Goal: Task Accomplishment & Management: Complete application form

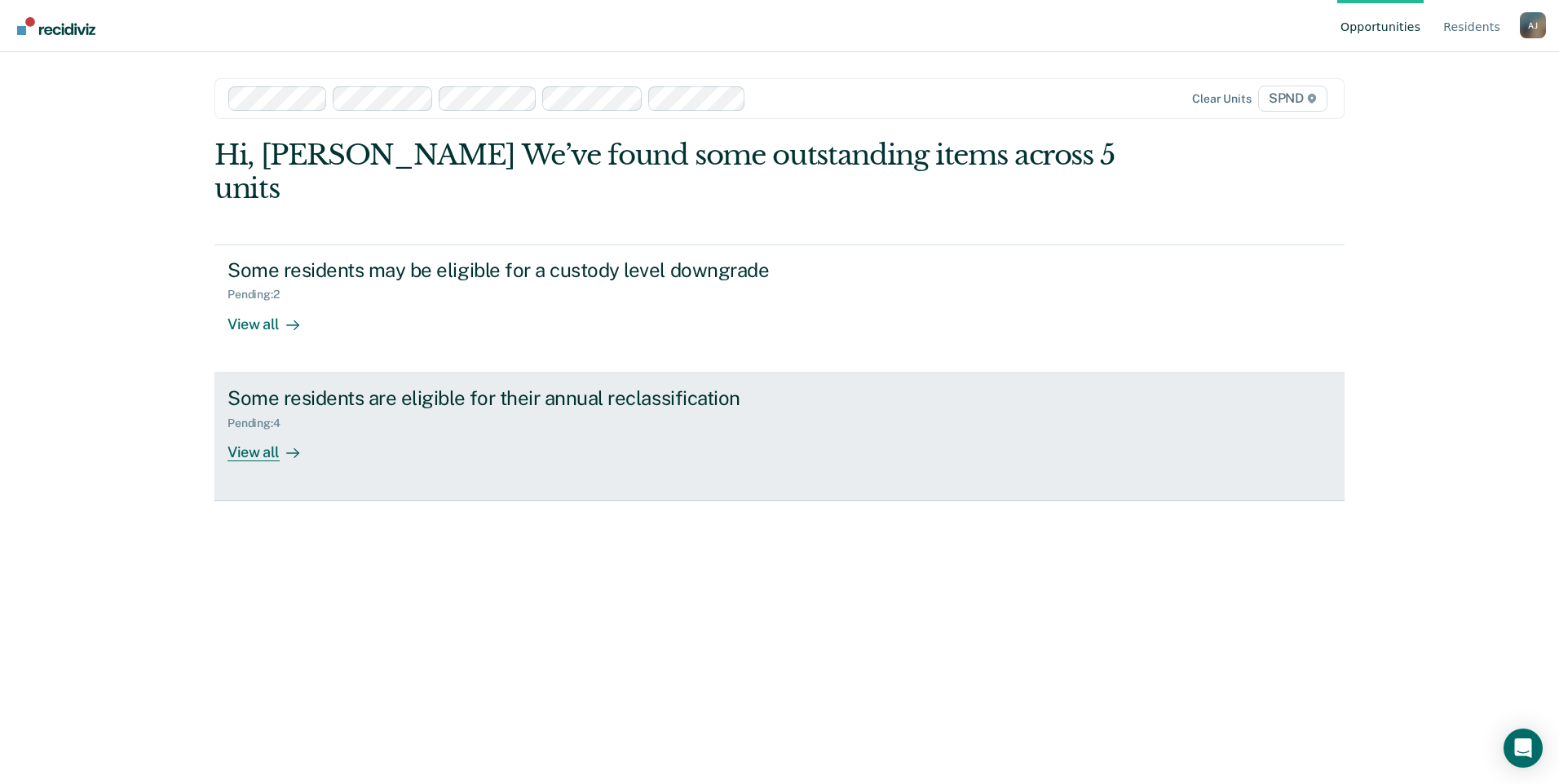
click at [276, 430] on div "View all" at bounding box center [272, 445] width 92 height 32
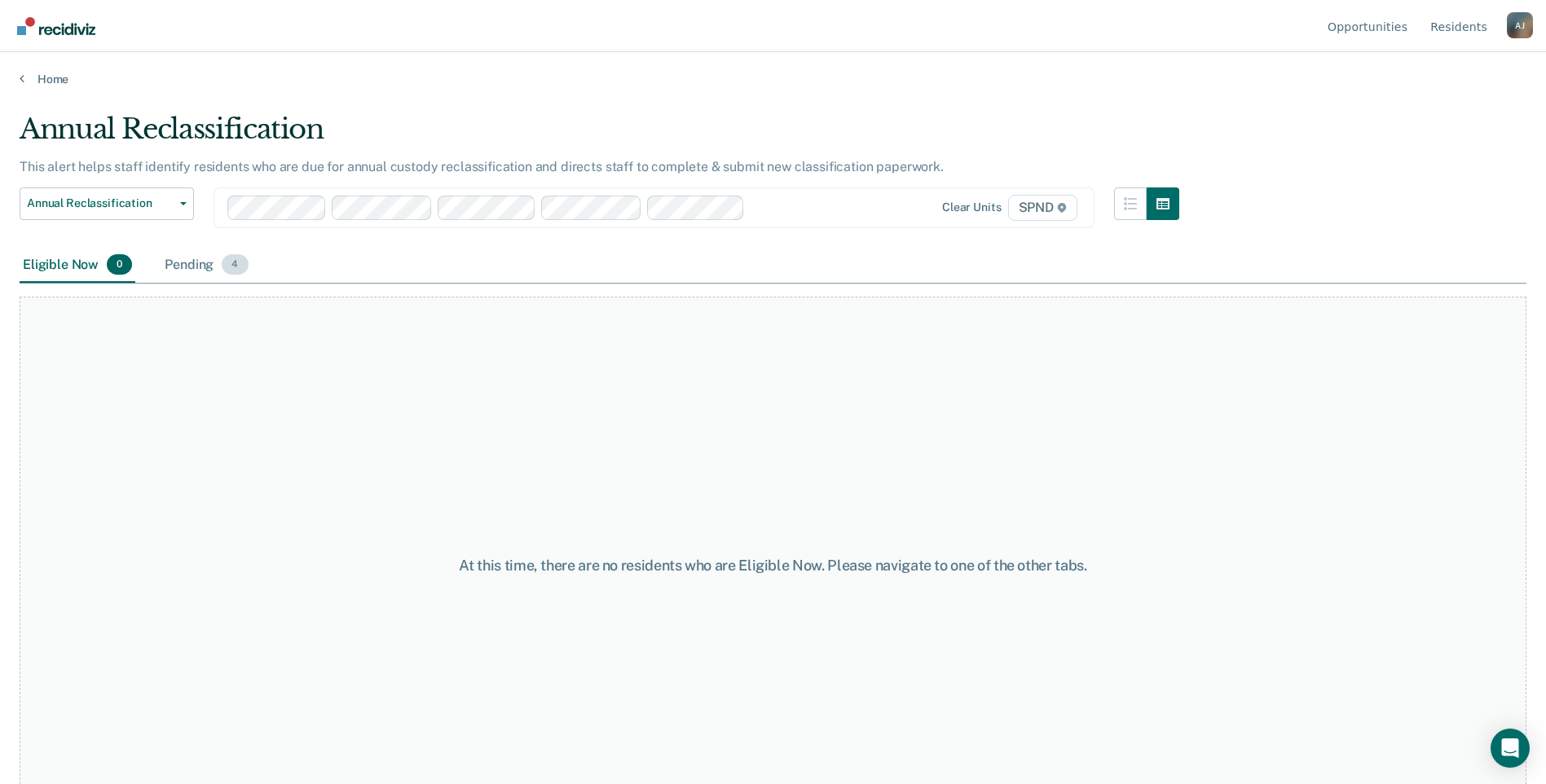
click at [181, 272] on div "Pending 4" at bounding box center [206, 266] width 90 height 36
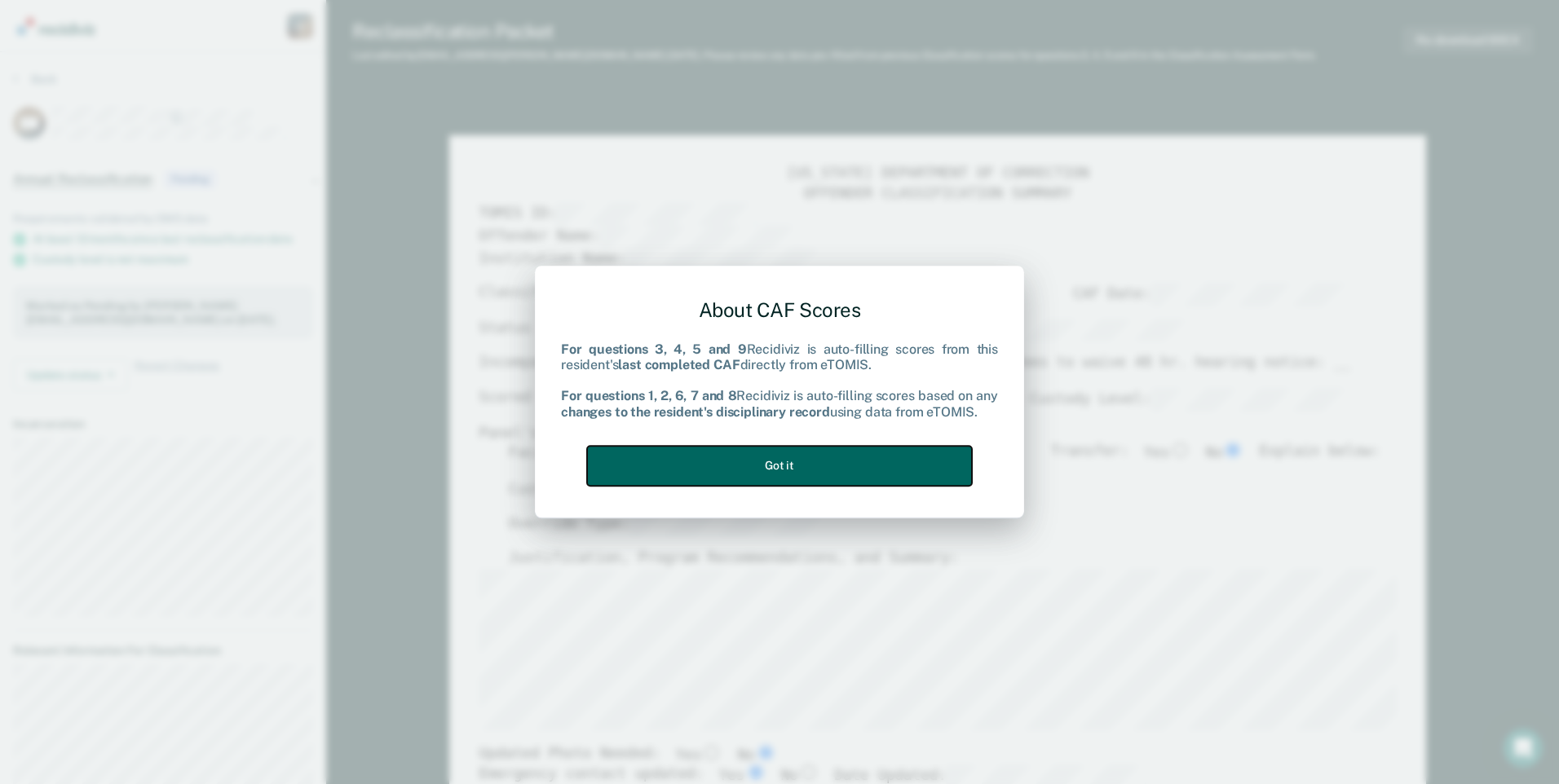
click at [911, 462] on button "Got it" at bounding box center [780, 465] width 384 height 40
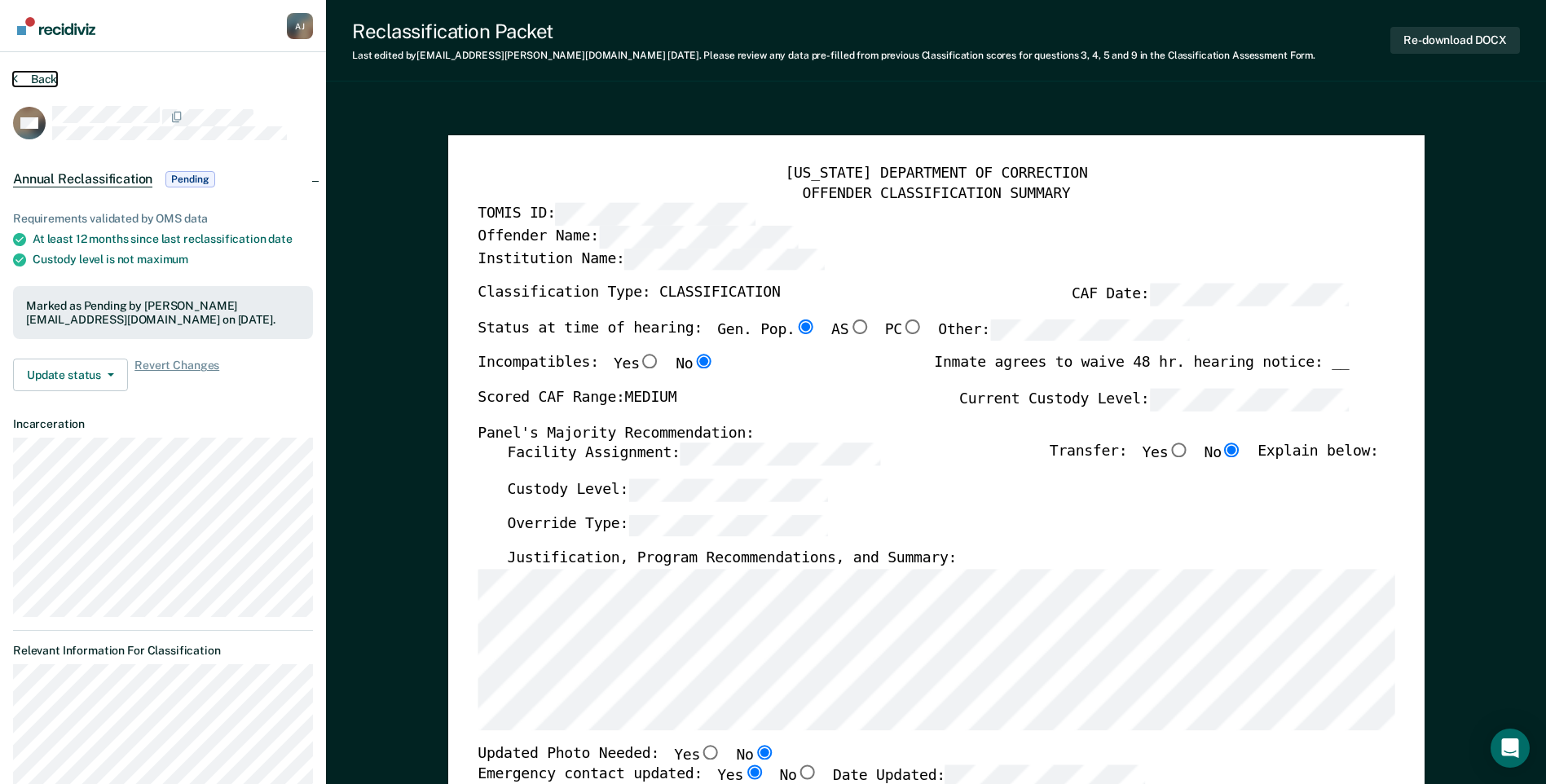
click at [15, 78] on icon at bounding box center [15, 78] width 5 height 14
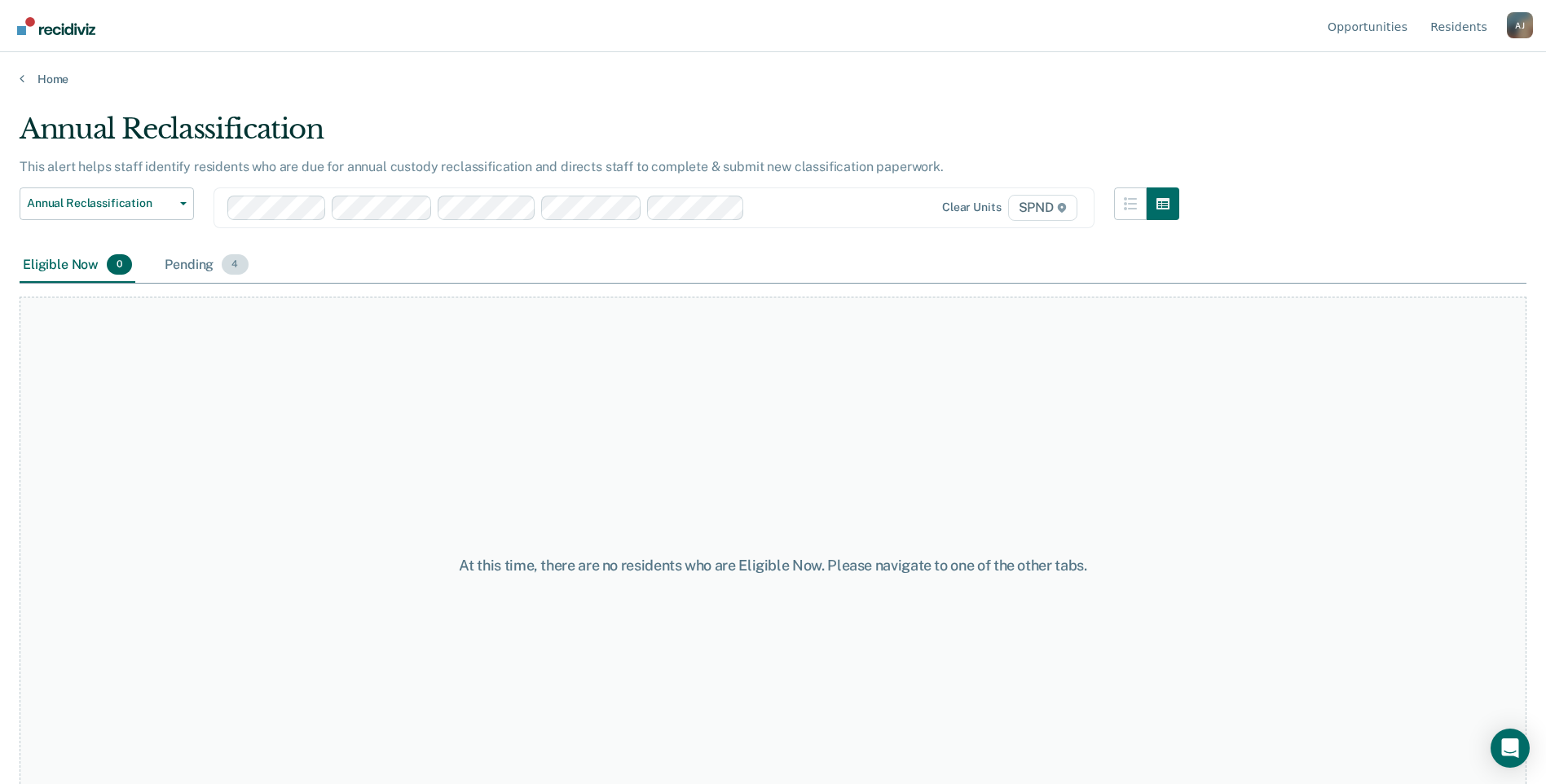
click at [206, 258] on div "Pending 4" at bounding box center [206, 266] width 90 height 36
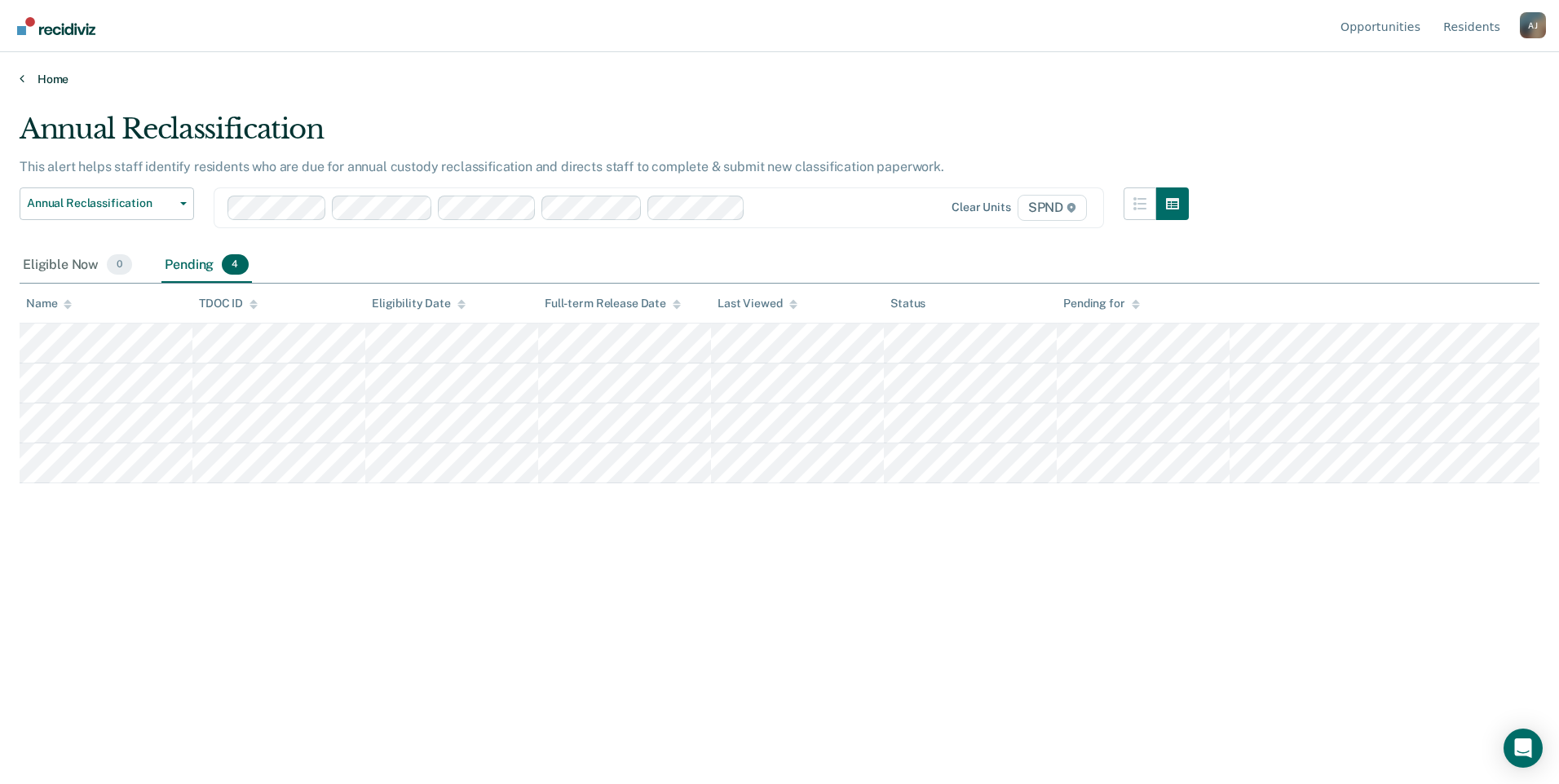
click at [22, 81] on icon at bounding box center [21, 78] width 5 height 14
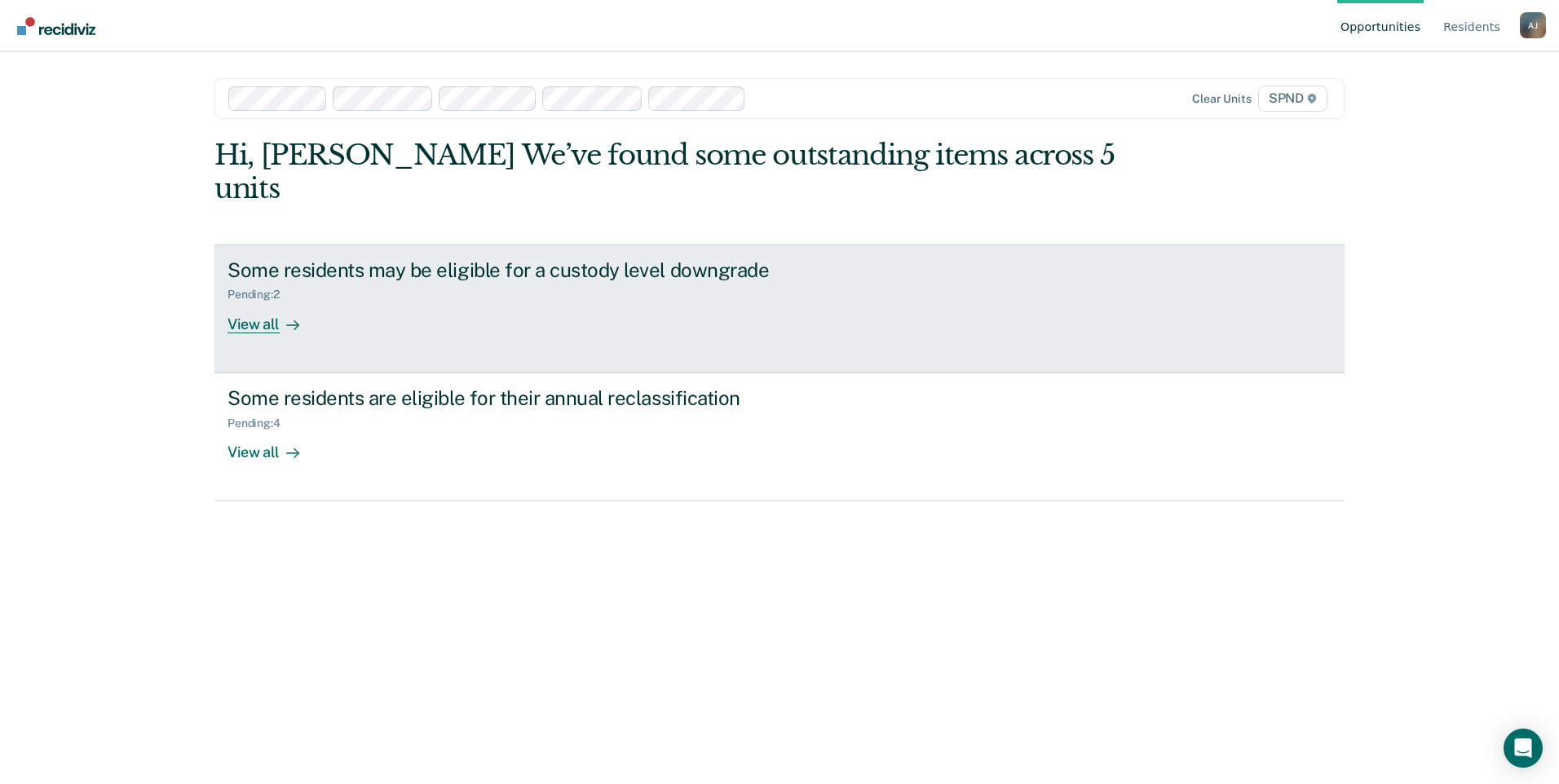
click at [270, 301] on div "View all" at bounding box center [272, 317] width 92 height 32
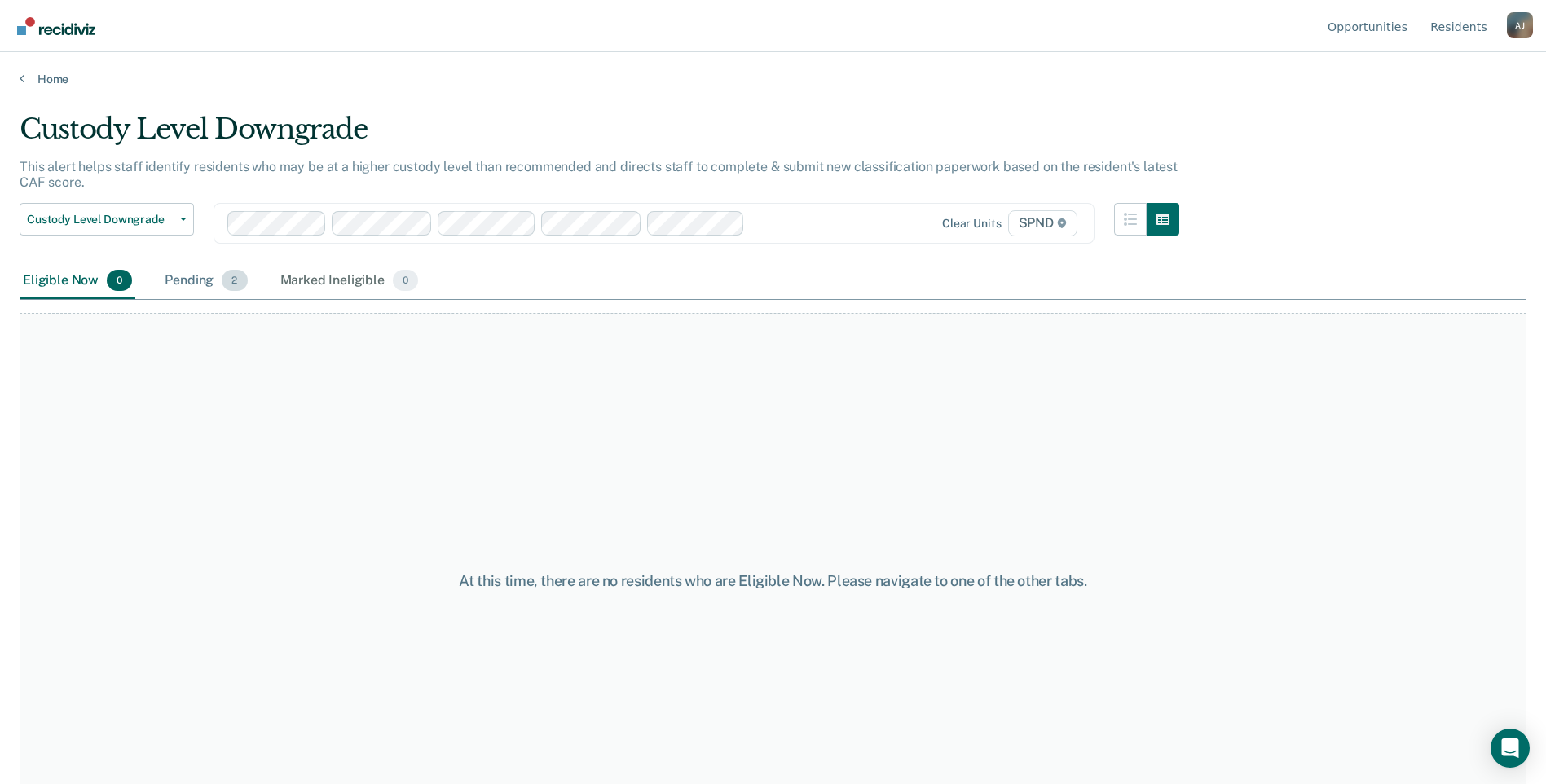
click at [193, 285] on div "Pending 2" at bounding box center [206, 281] width 89 height 36
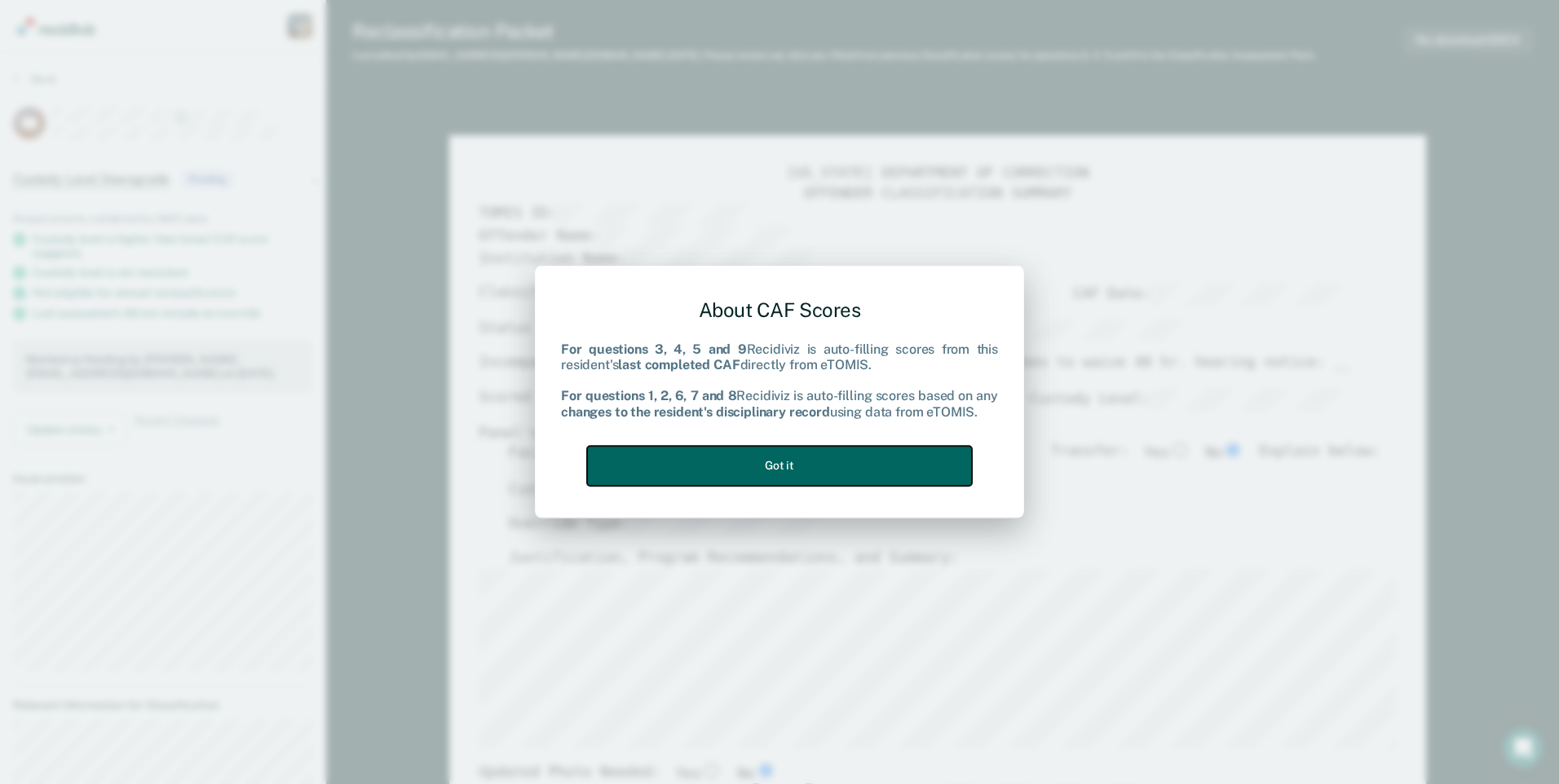
click at [805, 457] on button "Got it" at bounding box center [780, 465] width 384 height 40
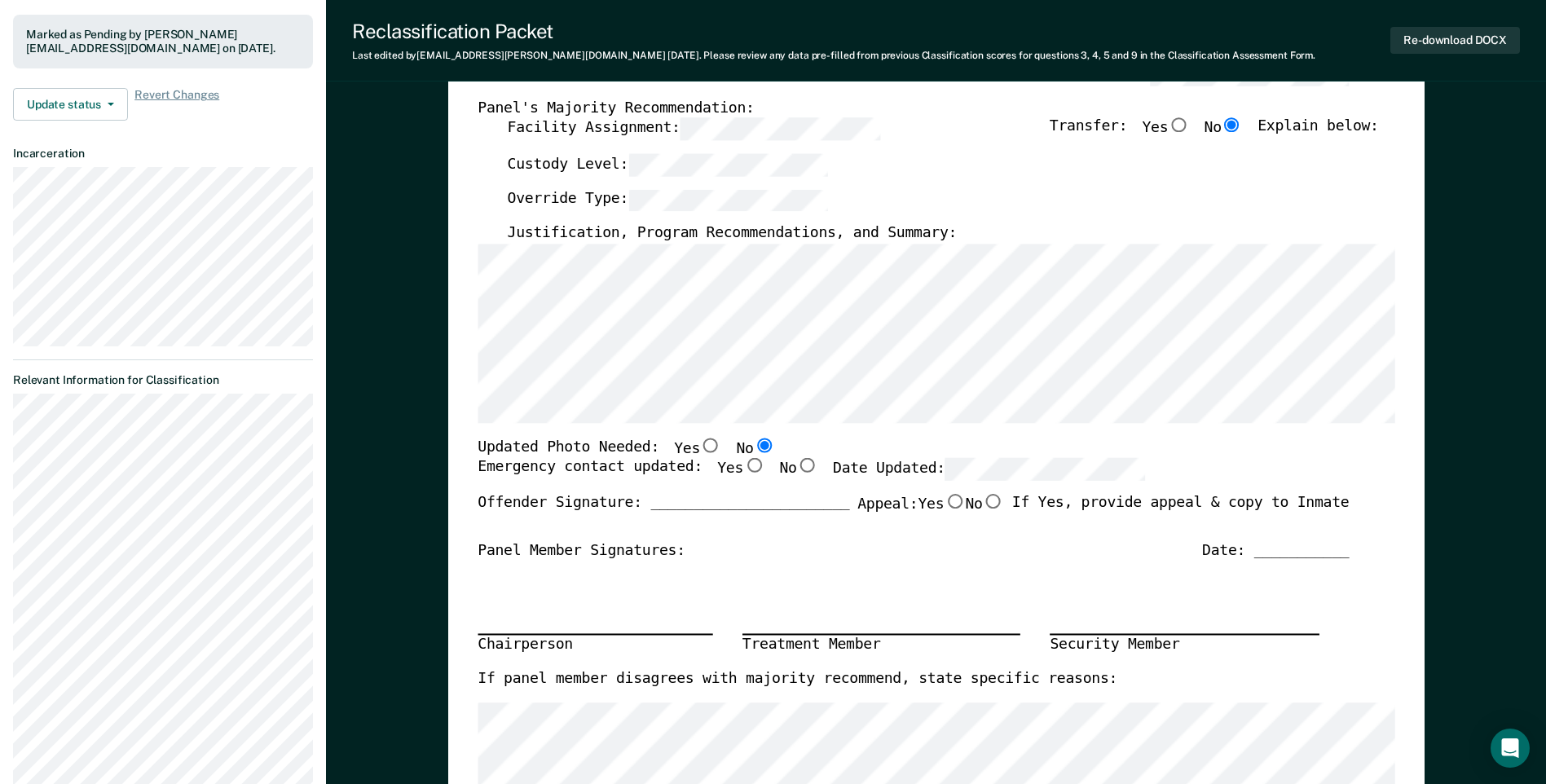
scroll to position [326, 0]
click at [744, 467] on input "Yes" at bounding box center [754, 464] width 21 height 14
type textarea "x"
radio input "true"
type textarea "x"
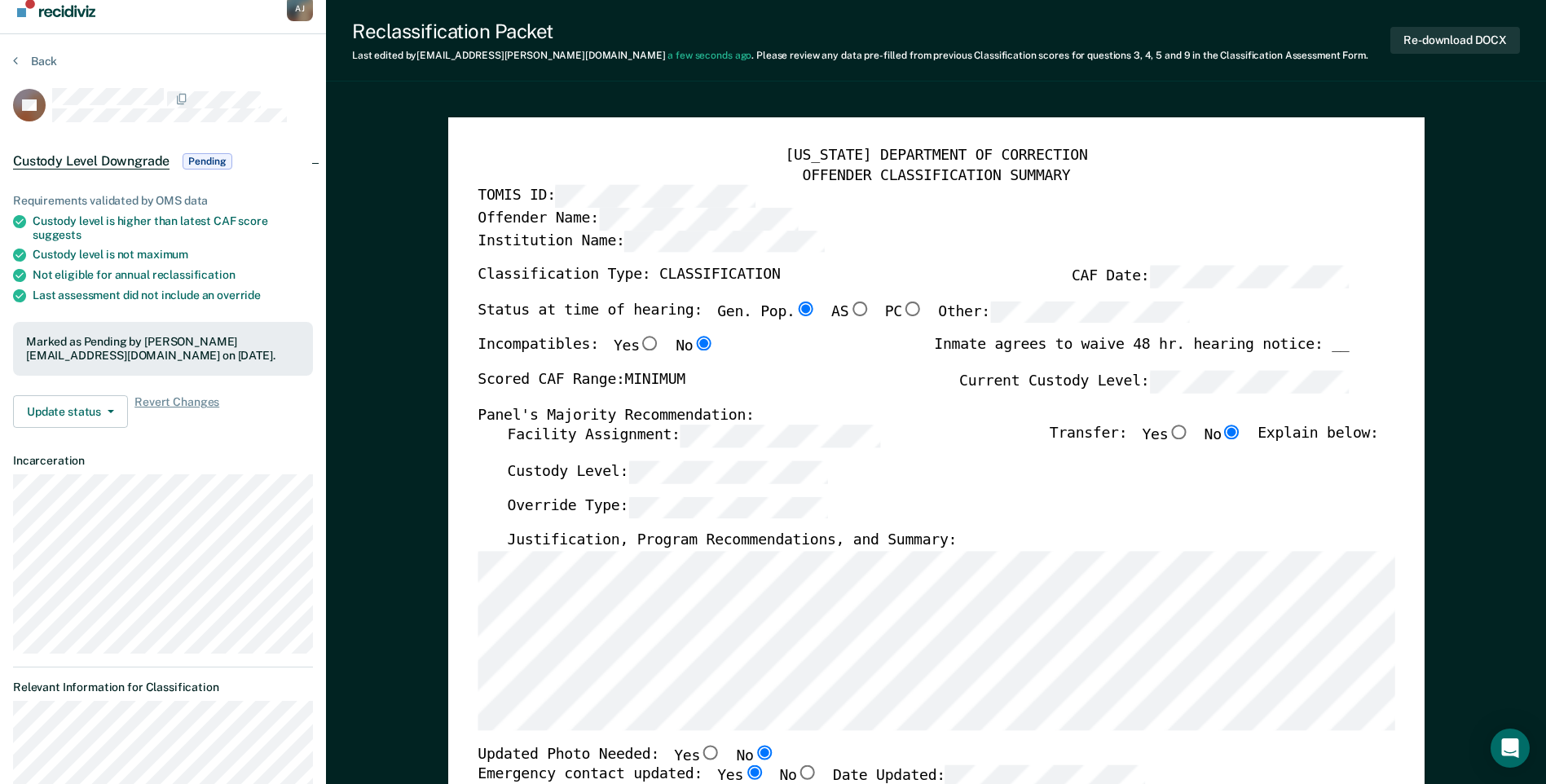
scroll to position [0, 0]
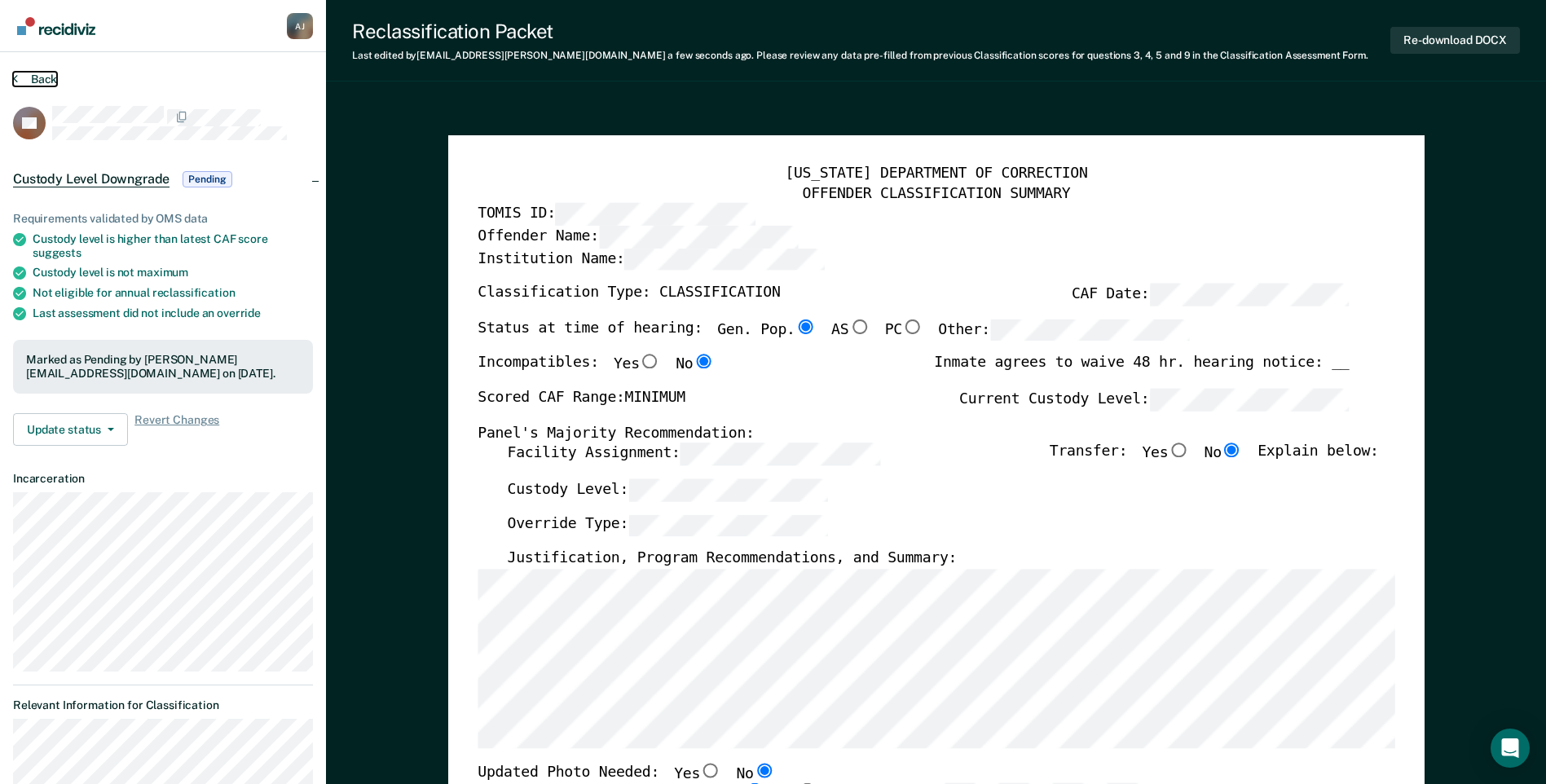
click at [14, 75] on icon at bounding box center [15, 78] width 5 height 14
